Goal: Information Seeking & Learning: Understand process/instructions

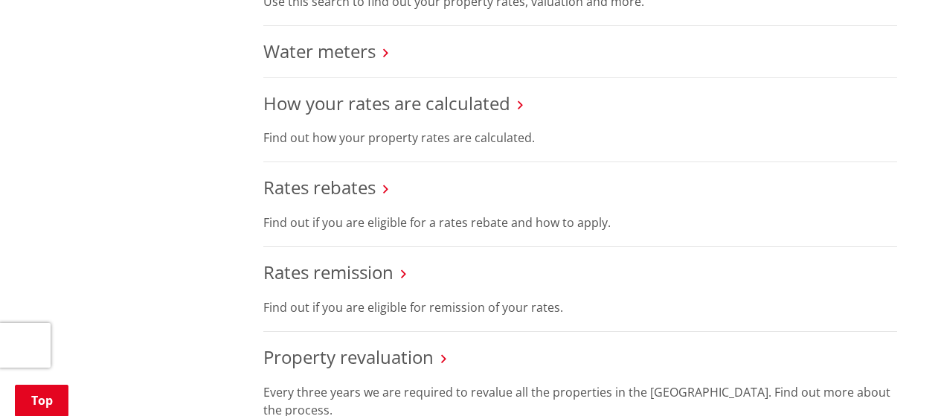
scroll to position [744, 0]
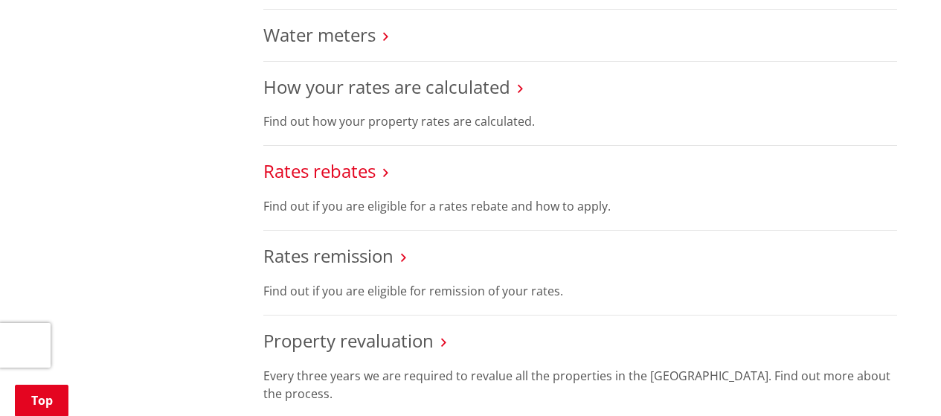
click at [353, 181] on link "Rates rebates" at bounding box center [319, 170] width 112 height 25
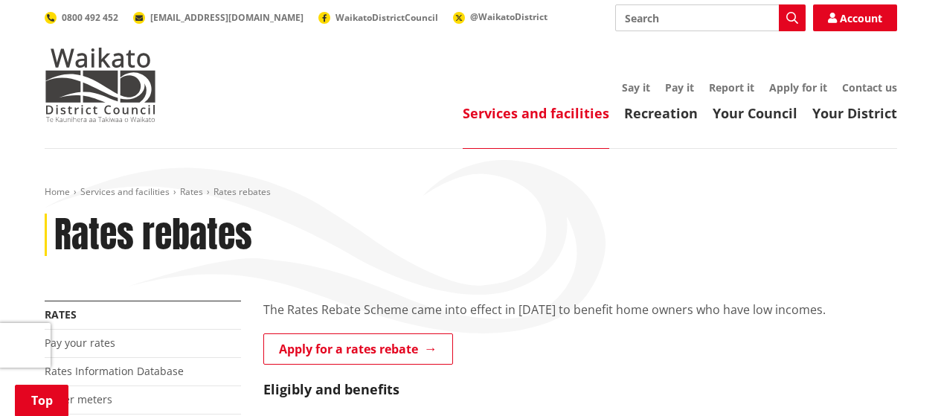
scroll to position [248, 0]
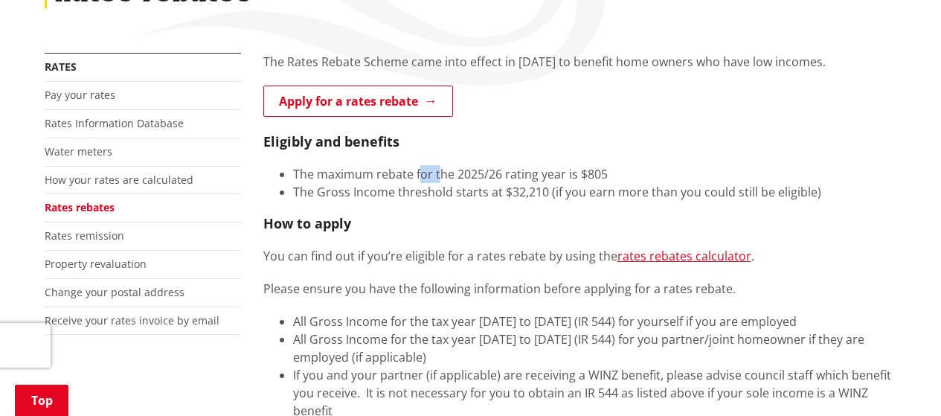
drag, startPoint x: 432, startPoint y: 176, endPoint x: 441, endPoint y: 177, distance: 9.0
click at [441, 177] on li "The maximum rebate for the 2025/26 rating year is $805" at bounding box center [595, 174] width 604 height 18
click at [553, 179] on li "The maximum rebate for the 2025/26 rating year is $805" at bounding box center [595, 174] width 604 height 18
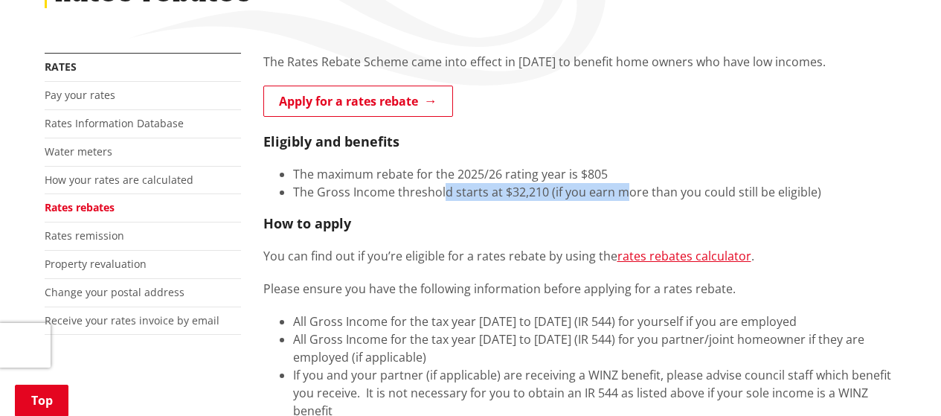
drag, startPoint x: 445, startPoint y: 196, endPoint x: 675, endPoint y: 237, distance: 232.8
click at [622, 187] on li "The Gross Income threshold starts at $32,210 (if you earn more than you could s…" at bounding box center [595, 192] width 604 height 18
click at [810, 290] on p "Please ensure you have the following information before applying for a rates re…" at bounding box center [580, 289] width 634 height 18
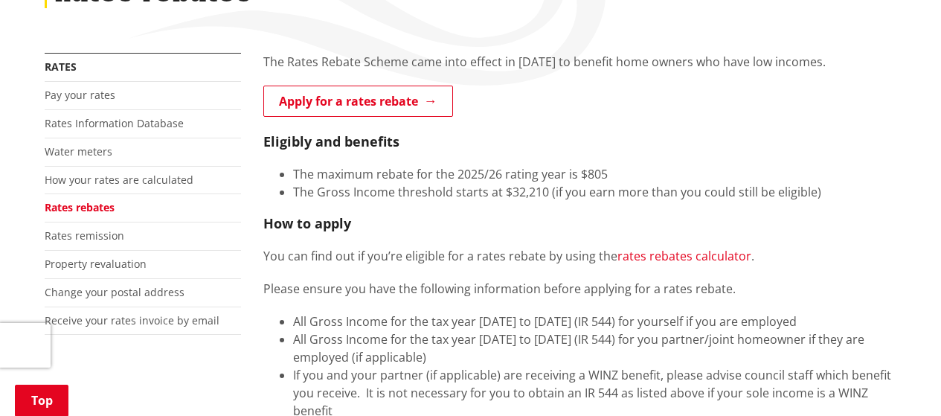
click at [689, 250] on link "rates rebates calculator" at bounding box center [684, 256] width 134 height 16
